Goal: Book appointment/travel/reservation

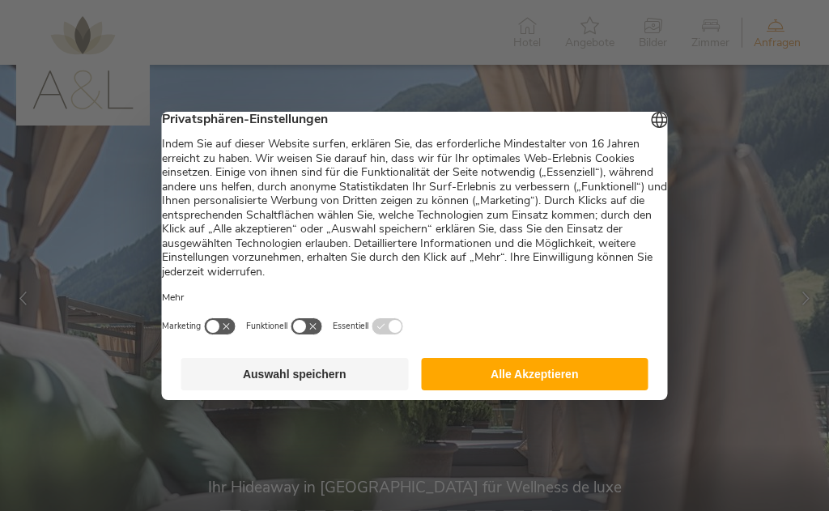
click at [327, 371] on button "Auswahl speichern" at bounding box center [294, 374] width 227 height 32
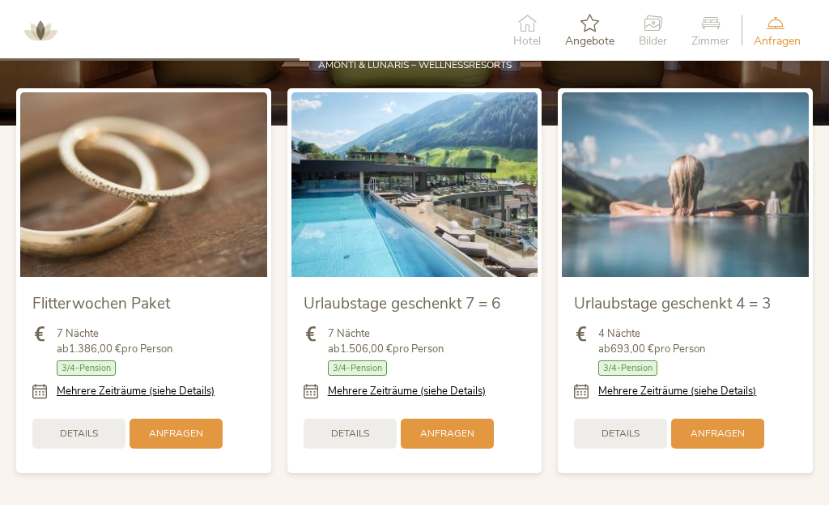
scroll to position [1619, 0]
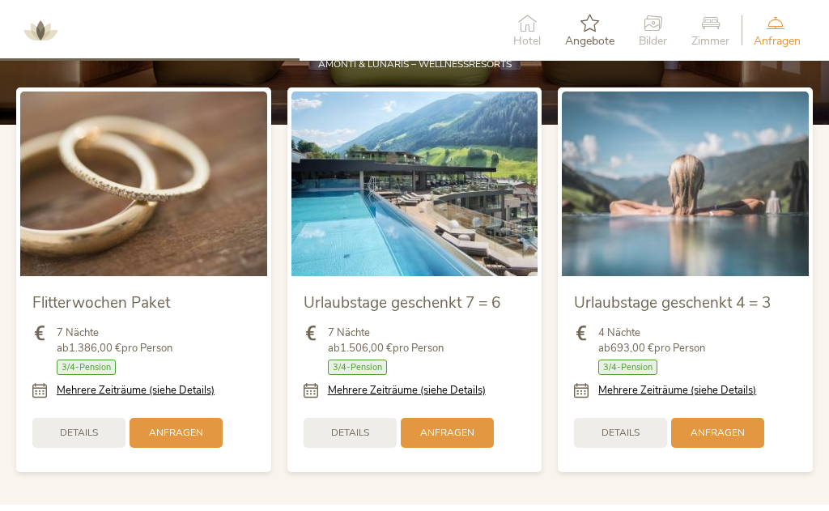
click at [352, 432] on span "Details" at bounding box center [350, 433] width 38 height 14
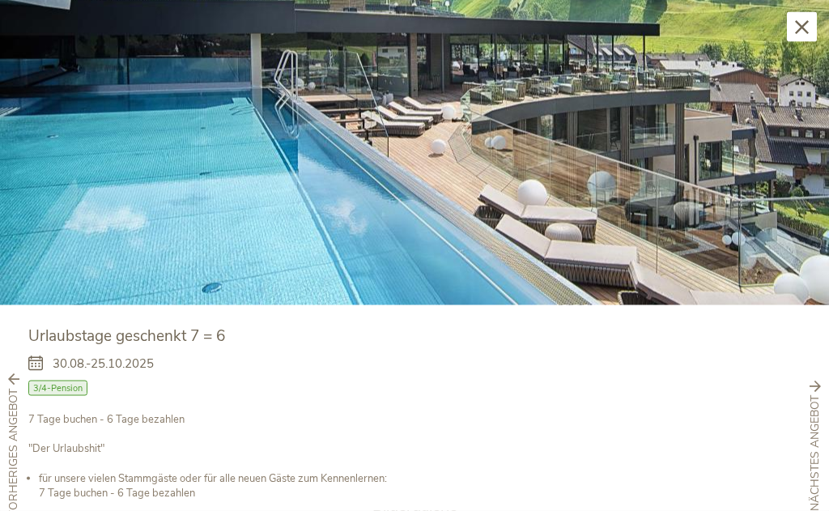
scroll to position [2115, 0]
click at [804, 25] on icon at bounding box center [802, 27] width 14 height 14
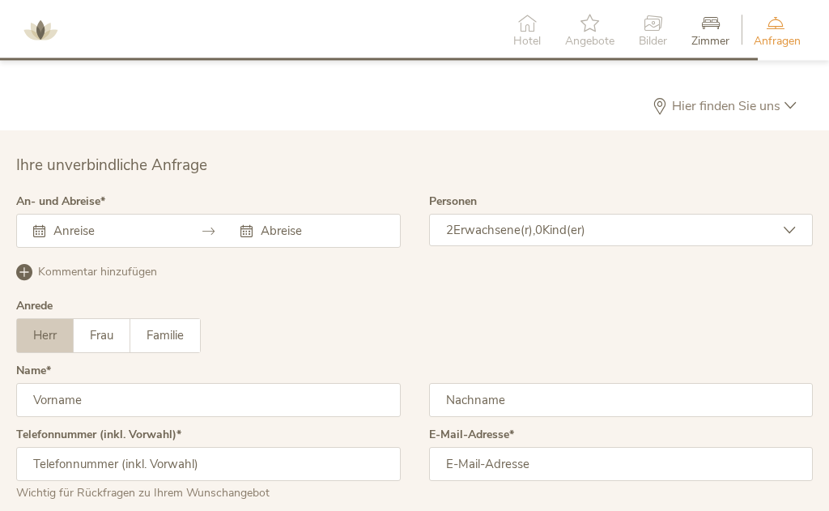
scroll to position [4204, 0]
click at [65, 223] on input "text" at bounding box center [112, 231] width 126 height 16
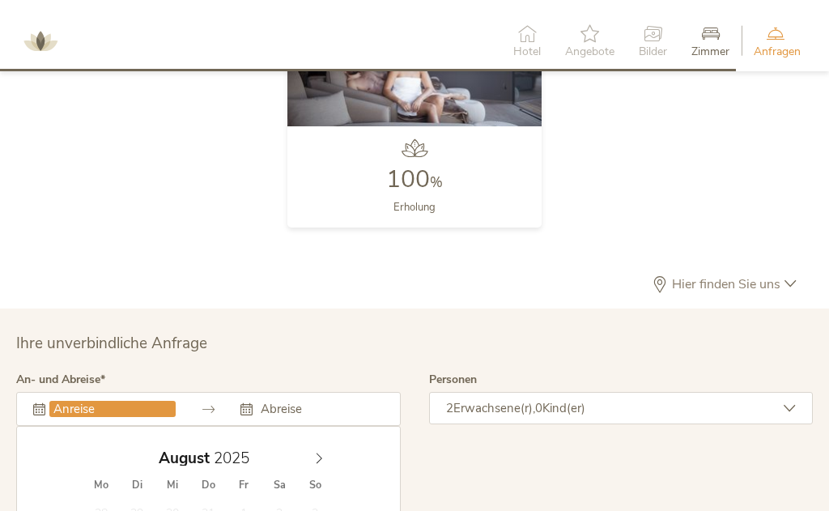
scroll to position [4018, 0]
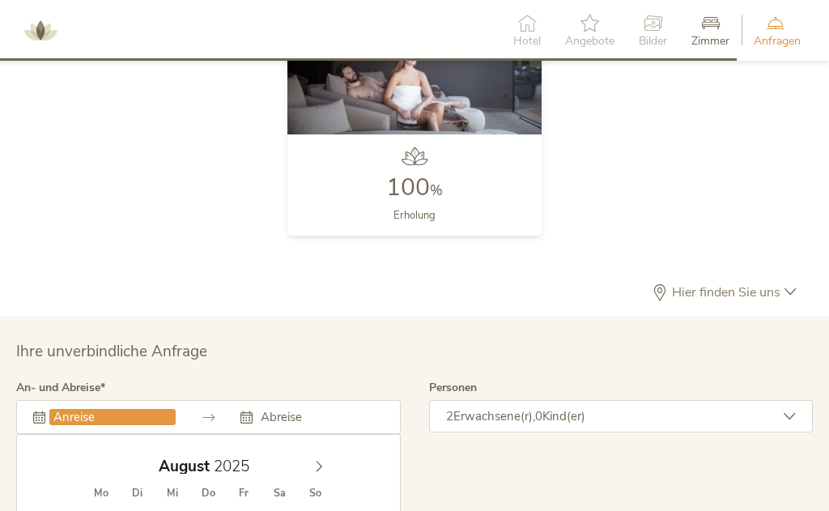
click at [321, 451] on span at bounding box center [319, 462] width 28 height 23
type input "14.09.2025"
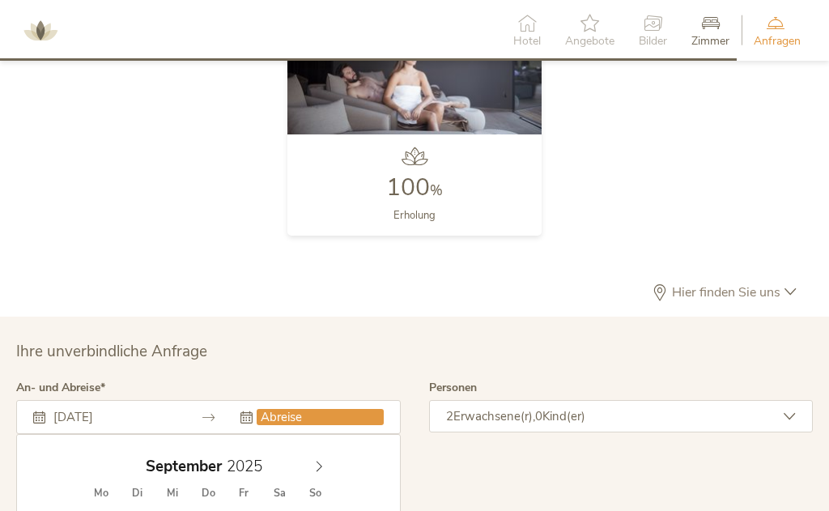
type input "21.09.2025"
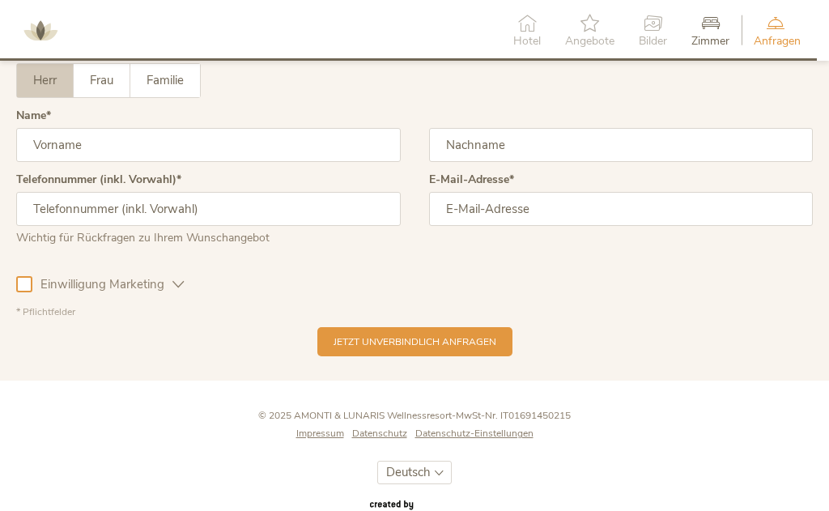
scroll to position [4460, 0]
click at [49, 134] on input "text" at bounding box center [208, 144] width 385 height 34
type input "Bernhard"
click at [462, 128] on input "text" at bounding box center [621, 145] width 385 height 34
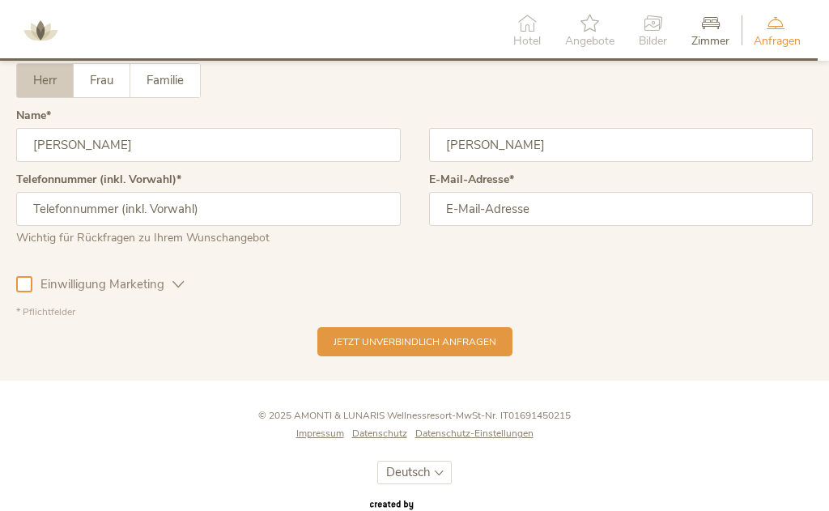
type input "Rühl"
click at [86, 192] on input "text" at bounding box center [208, 209] width 385 height 34
type input "+491797098775"
click at [449, 202] on input "email" at bounding box center [621, 209] width 385 height 34
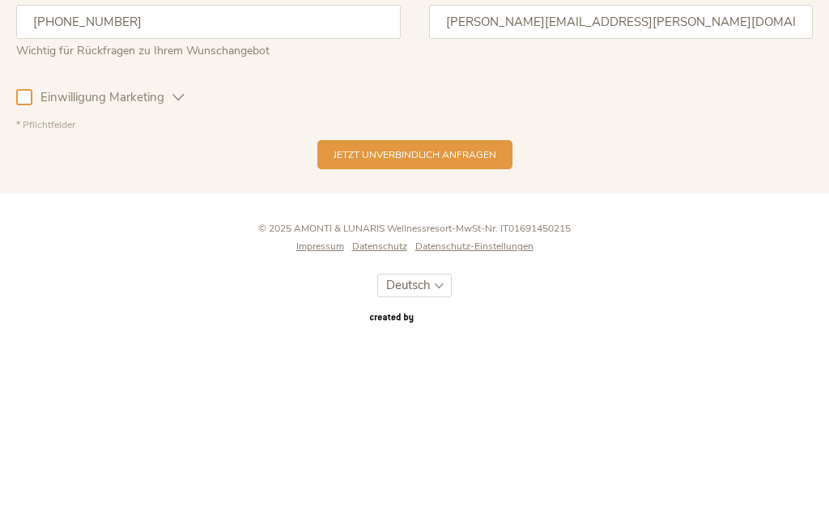
type input "bernhard.ruehl@gmx.de"
click at [451, 327] on div "Jetzt unverbindlich anfragen" at bounding box center [414, 342] width 195 height 30
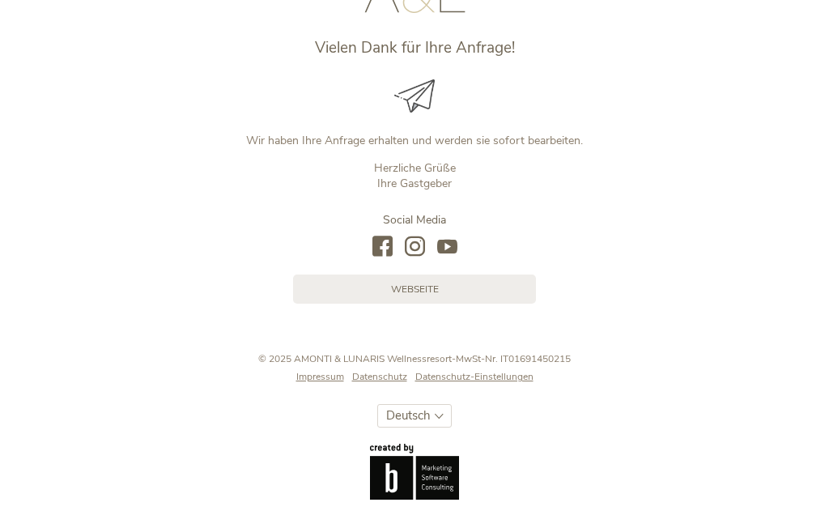
scroll to position [128, 0]
